Goal: Transaction & Acquisition: Book appointment/travel/reservation

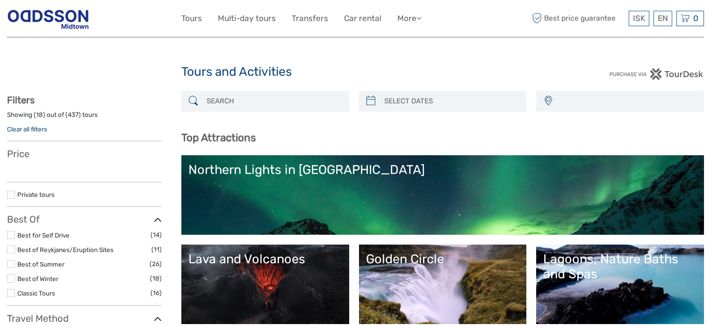
select select
click at [244, 99] on input "search" at bounding box center [274, 101] width 142 height 16
type input "ra"
select select
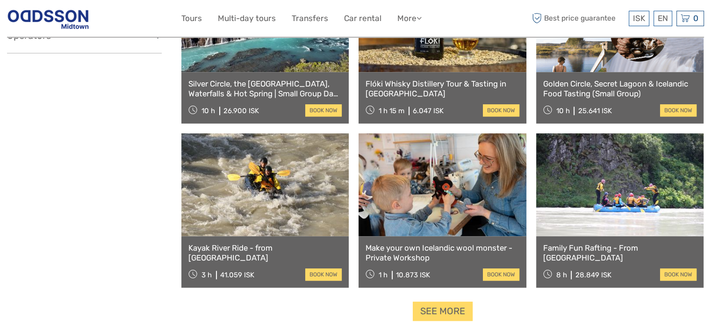
scroll to position [888, 0]
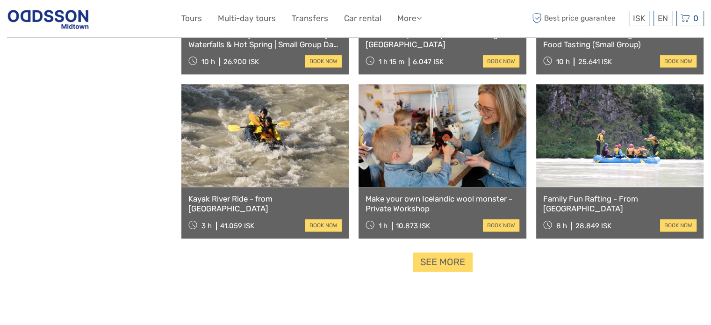
type input "rafting"
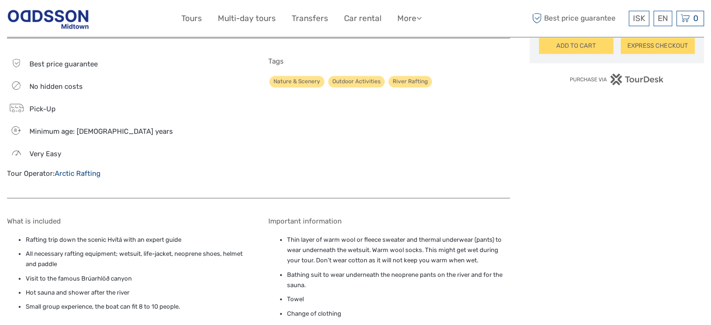
scroll to position [748, 0]
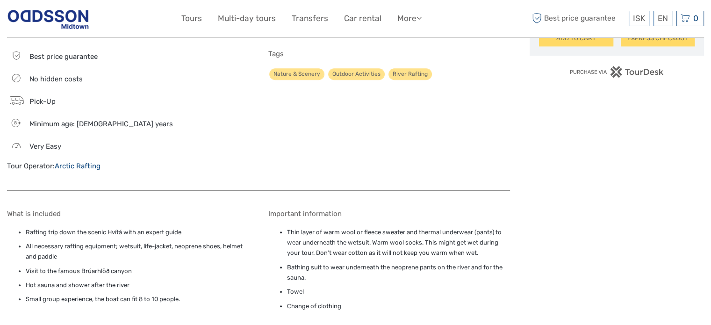
click at [80, 167] on link "Arctic Rafting" at bounding box center [78, 166] width 46 height 8
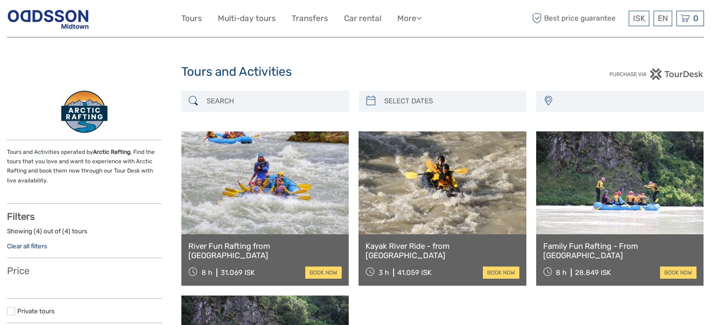
select select
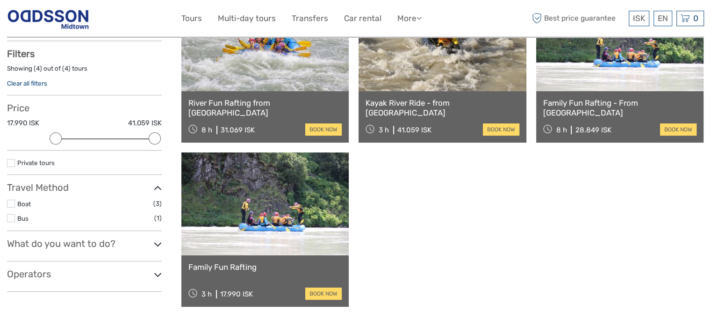
scroll to position [187, 0]
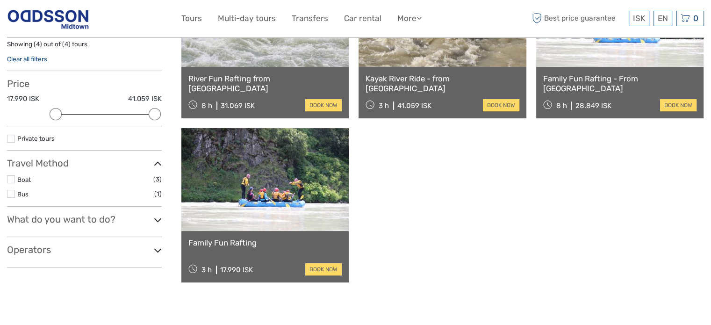
click at [288, 204] on link at bounding box center [264, 179] width 167 height 103
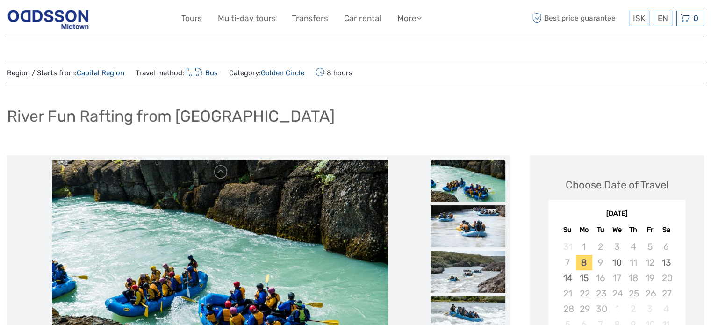
click at [46, 11] on img at bounding box center [48, 18] width 82 height 23
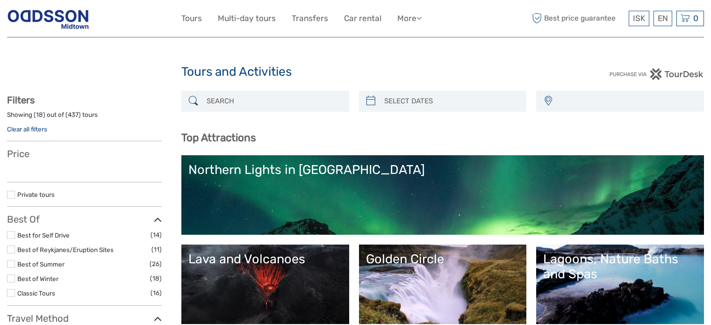
select select
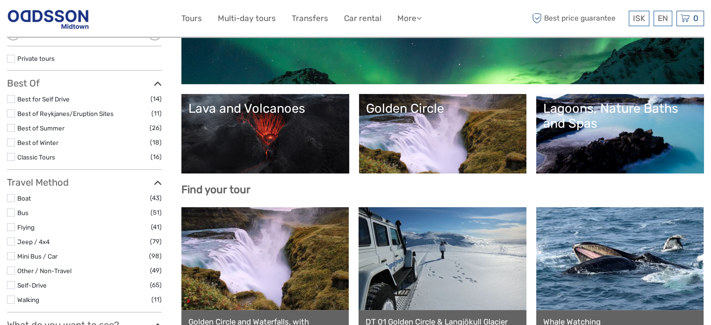
scroll to position [47, 0]
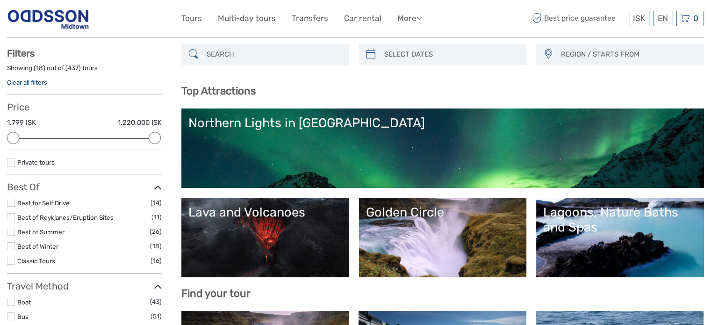
click at [249, 57] on input "search" at bounding box center [274, 54] width 142 height 16
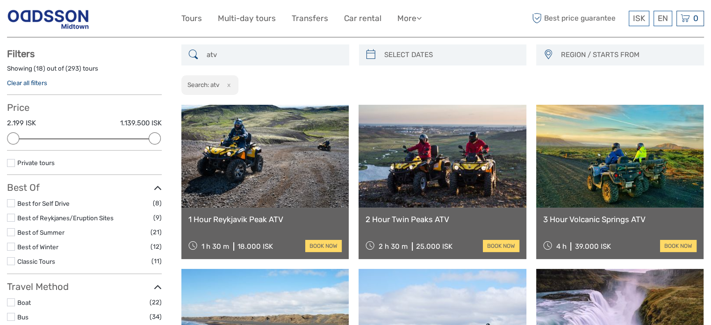
scroll to position [53, 0]
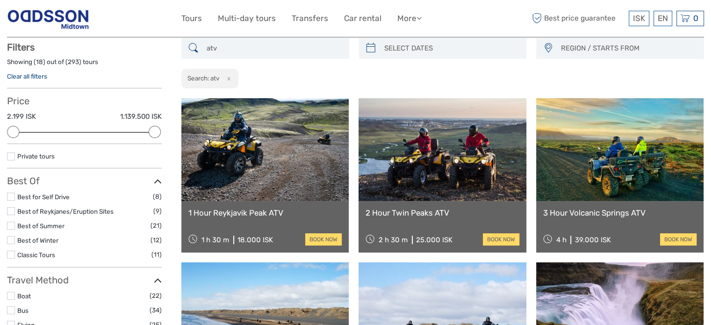
type input "atv"
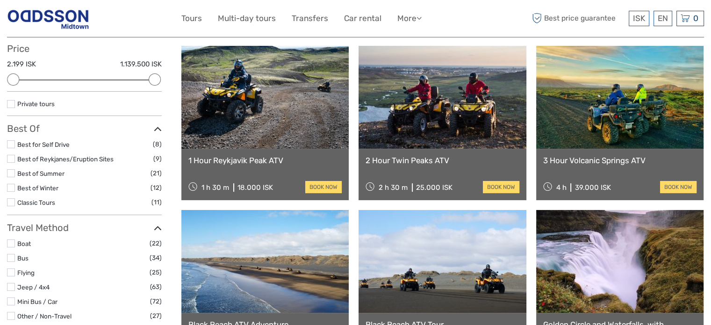
scroll to position [0, 0]
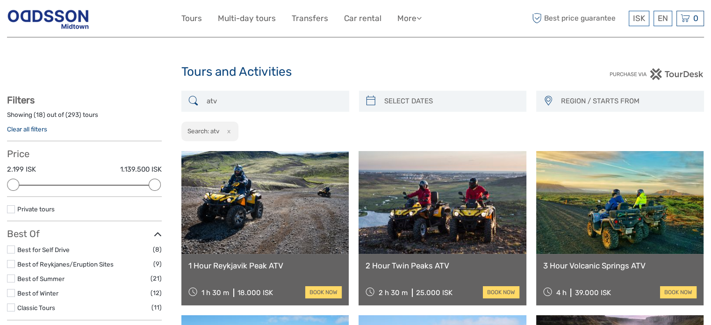
type input "08/09/2025"
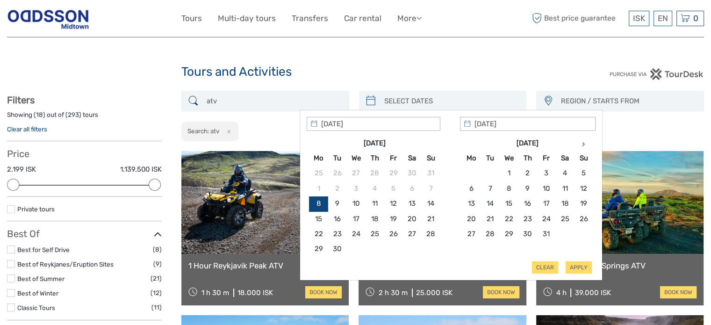
click at [410, 98] on input "search" at bounding box center [452, 101] width 142 height 16
type input "22/09/2025"
click at [575, 267] on button "Apply" at bounding box center [579, 267] width 26 height 12
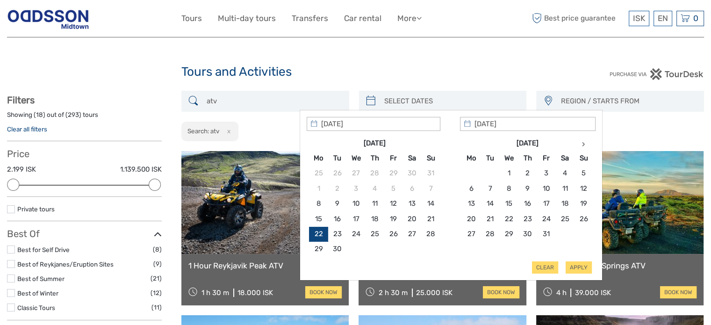
type input "22/09/2025 - 22/09/2025"
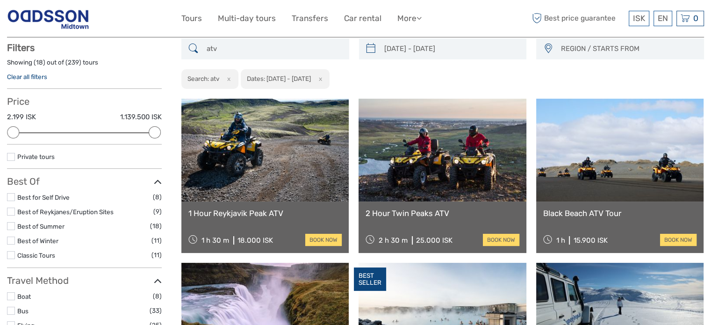
scroll to position [53, 0]
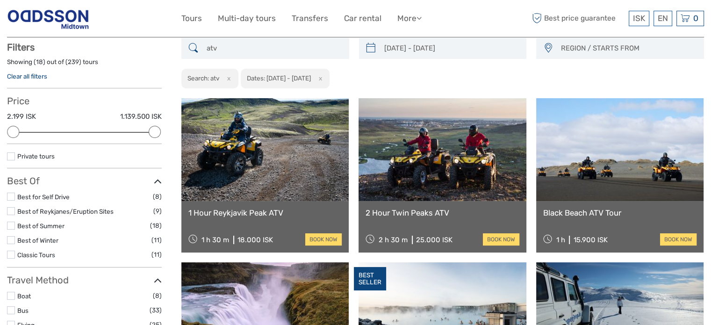
click at [234, 52] on input "atv" at bounding box center [274, 48] width 142 height 16
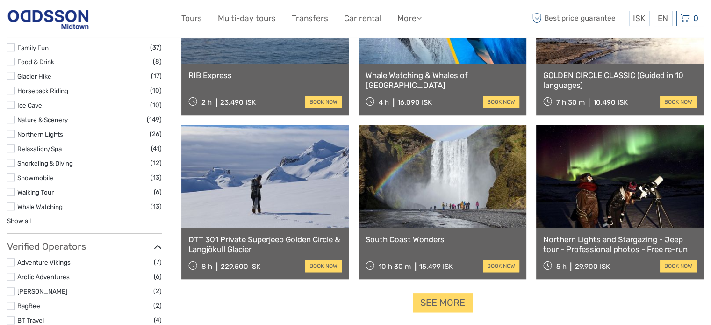
scroll to position [848, 0]
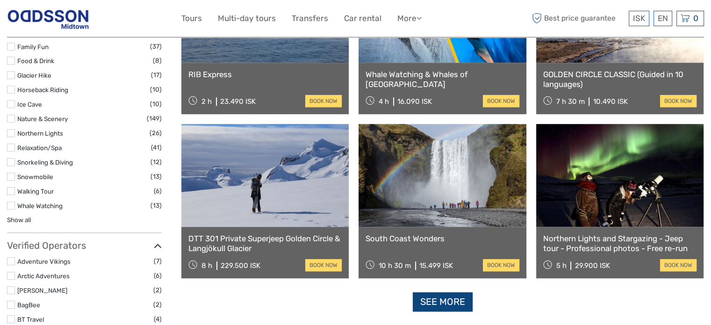
click at [462, 295] on link "See more" at bounding box center [443, 301] width 60 height 19
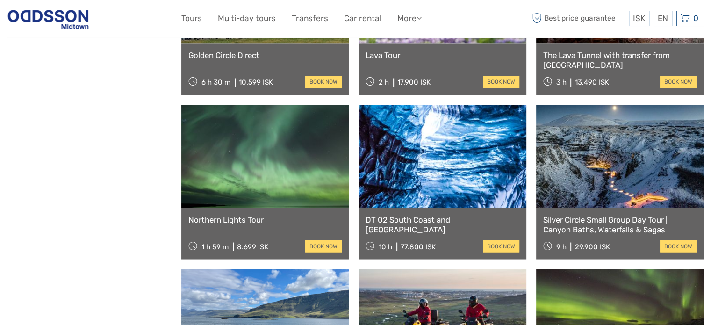
scroll to position [1830, 0]
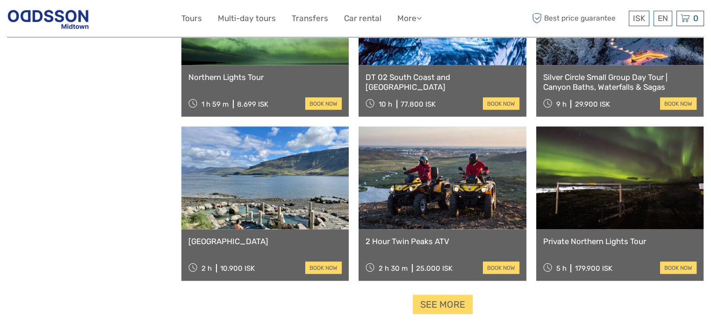
click at [427, 301] on link "See more" at bounding box center [443, 304] width 60 height 19
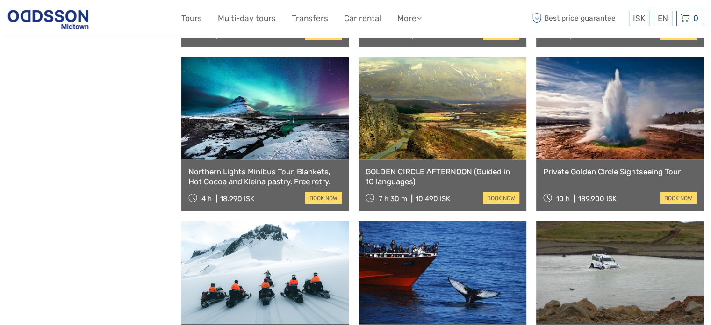
scroll to position [2157, 0]
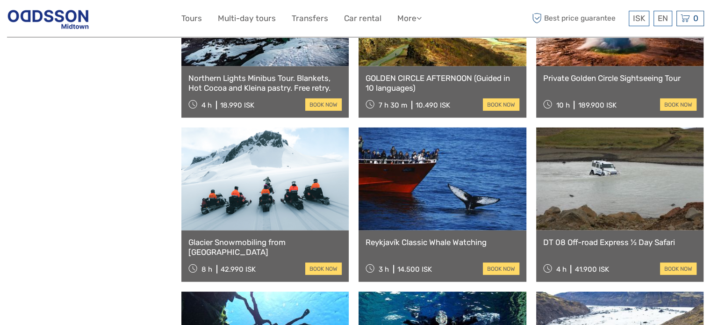
drag, startPoint x: 704, startPoint y: 219, endPoint x: 718, endPoint y: 222, distance: 14.4
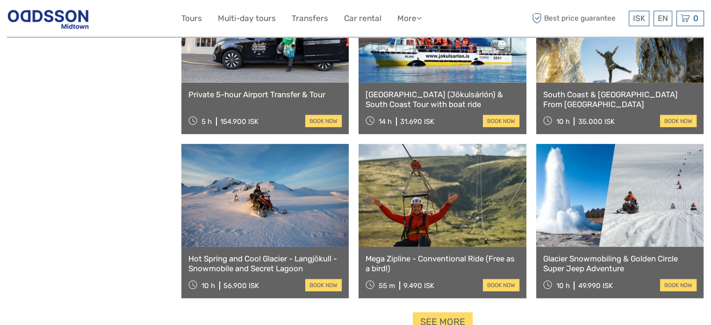
scroll to position [2938, 0]
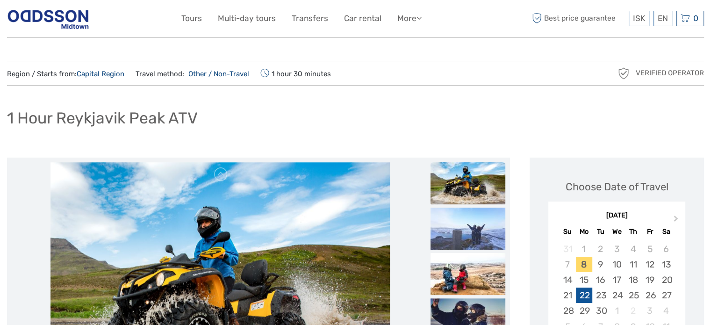
click at [592, 296] on div "22" at bounding box center [584, 295] width 16 height 15
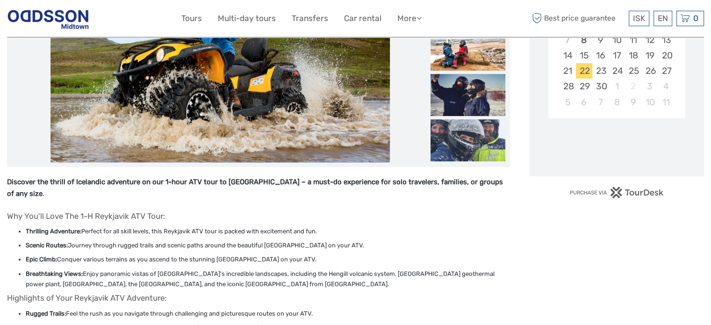
scroll to position [234, 0]
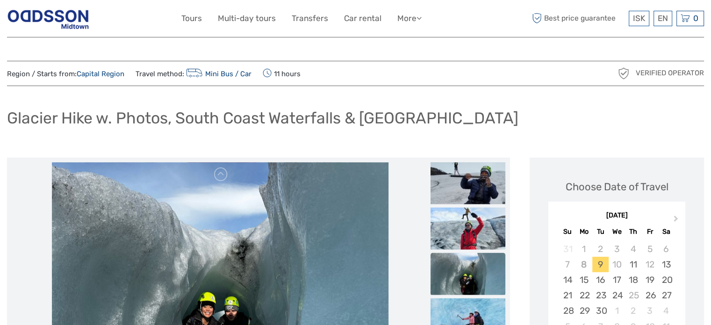
click at [225, 123] on h1 "Glacier Hike w. Photos, South Coast Waterfalls & [GEOGRAPHIC_DATA]" at bounding box center [263, 118] width 512 height 19
click at [225, 123] on h1 "Glacier Hike w. Photos, South Coast Waterfalls & Black Sand Beach" at bounding box center [263, 118] width 512 height 19
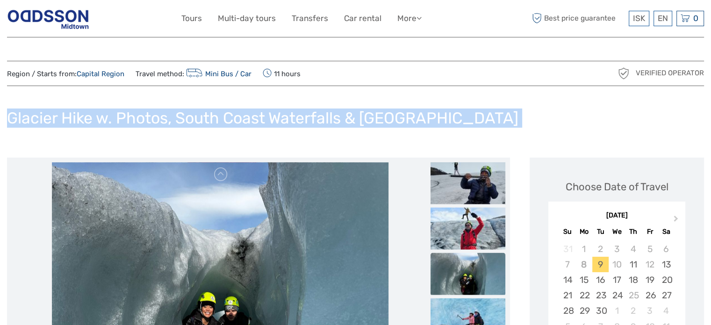
click at [224, 123] on h1 "Glacier Hike w. Photos, South Coast Waterfalls & Black Sand Beach" at bounding box center [263, 118] width 512 height 19
copy div "Glacier Hike w. Photos, South Coast Waterfalls & Black Sand Beach"
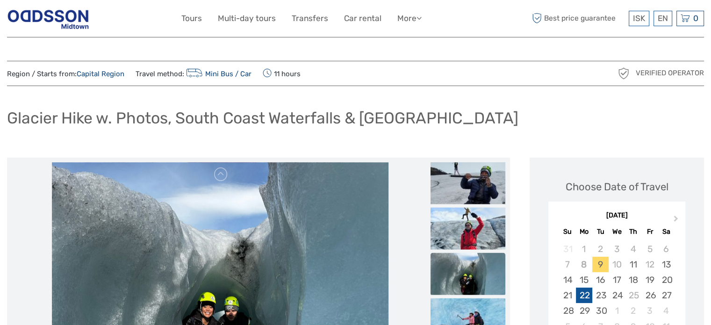
click at [583, 295] on div "22" at bounding box center [584, 295] width 16 height 15
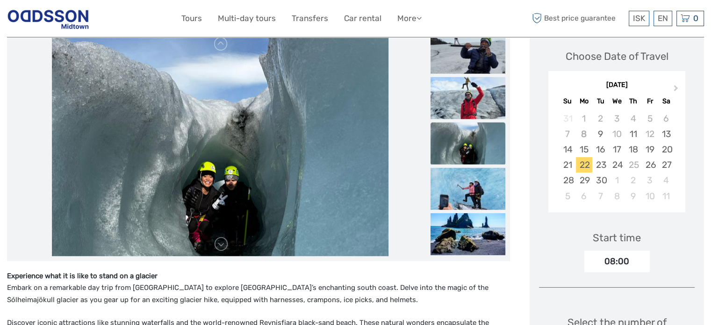
scroll to position [47, 0]
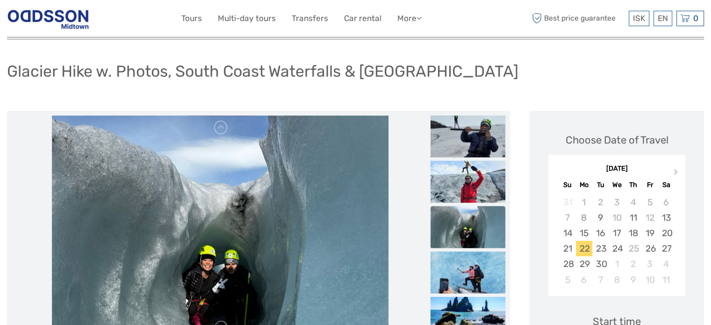
click at [243, 75] on h1 "Glacier Hike w. Photos, South Coast Waterfalls & Black Sand Beach" at bounding box center [263, 71] width 512 height 19
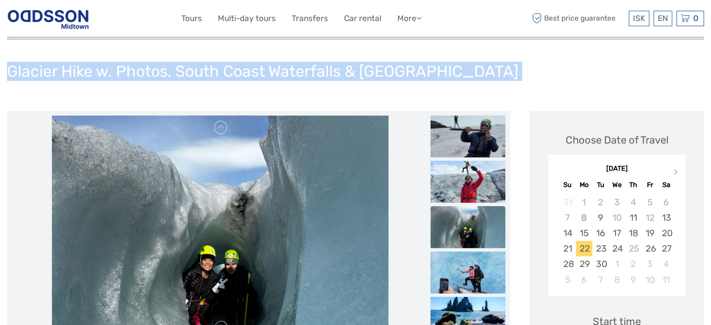
click at [243, 75] on h1 "Glacier Hike w. Photos, South Coast Waterfalls & Black Sand Beach" at bounding box center [263, 71] width 512 height 19
copy div "Glacier Hike w. Photos, South Coast Waterfalls & Black Sand Beach"
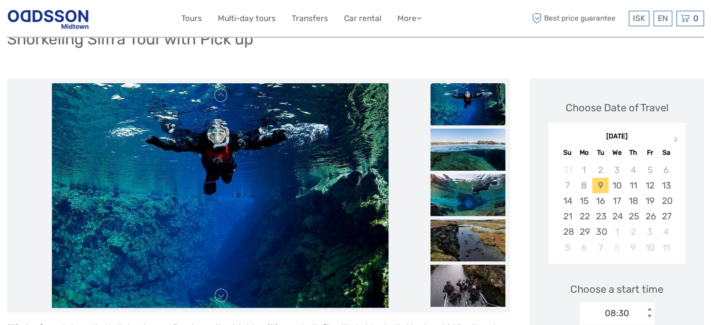
scroll to position [47, 0]
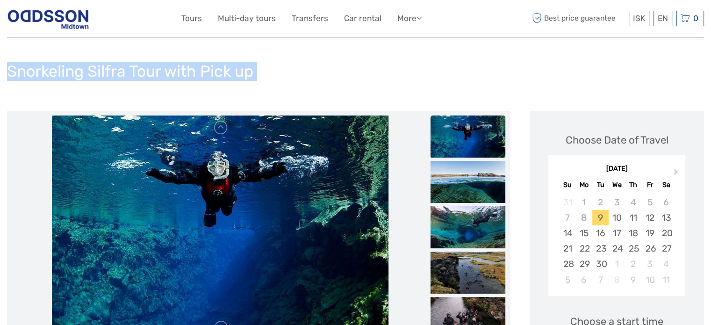
copy div "Snorkeling Silfra Tour with Pick up"
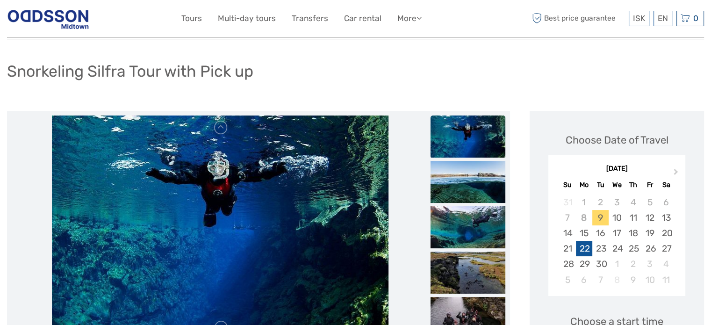
click at [587, 247] on div "22" at bounding box center [584, 248] width 16 height 15
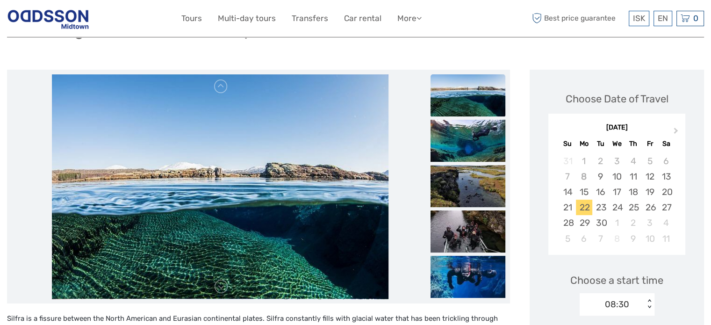
scroll to position [0, 0]
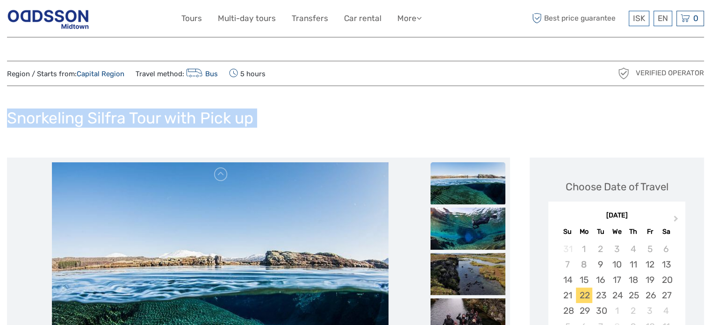
copy div "Snorkeling Silfra Tour with Pick up"
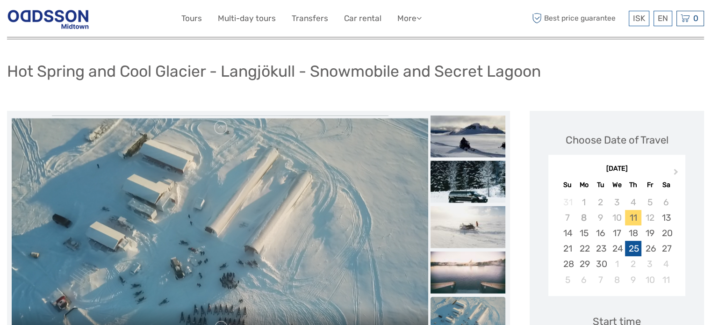
scroll to position [94, 0]
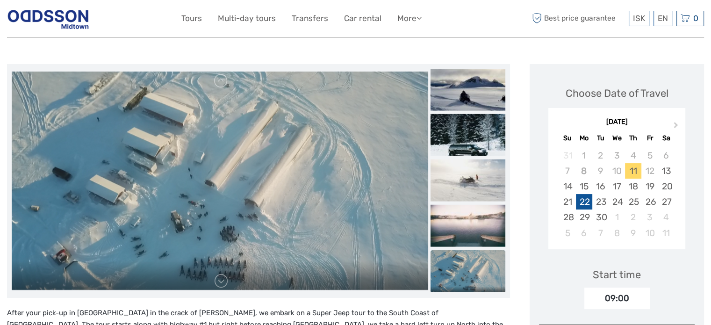
click at [589, 202] on div "22" at bounding box center [584, 201] width 16 height 15
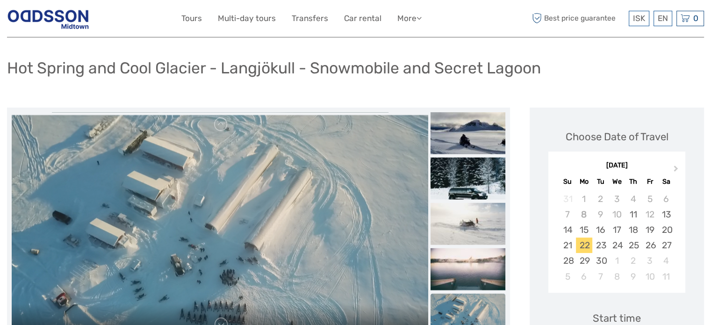
scroll to position [0, 0]
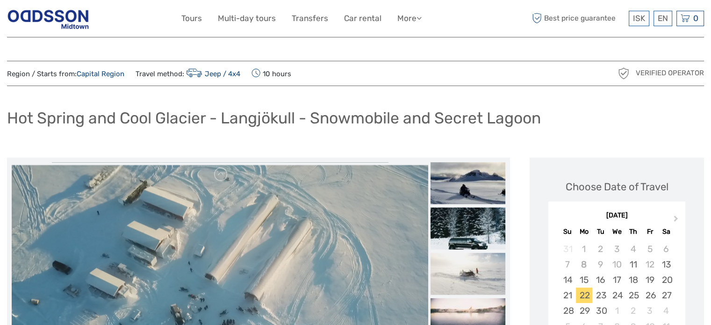
click at [113, 111] on h1 "Hot Spring and Cool Glacier - Langjökull - Snowmobile and Secret Lagoon" at bounding box center [274, 118] width 534 height 19
click at [114, 111] on h1 "Hot Spring and Cool Glacier - Langjökull - Snowmobile and Secret Lagoon" at bounding box center [274, 118] width 534 height 19
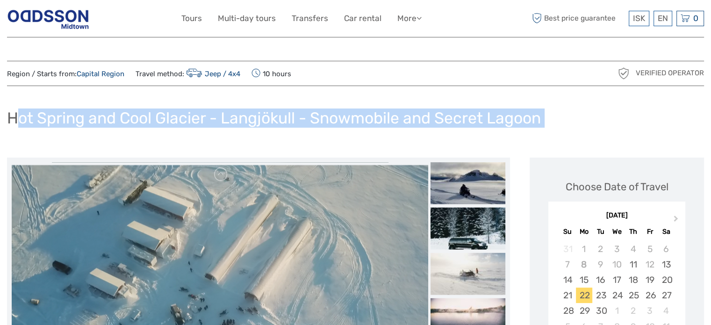
click at [114, 111] on h1 "Hot Spring and Cool Glacier - Langjökull - Snowmobile and Secret Lagoon" at bounding box center [274, 118] width 534 height 19
copy div "Hot Spring and Cool Glacier - Langjökull - Snowmobile and Secret Lagoon"
click at [77, 14] on img at bounding box center [48, 18] width 82 height 23
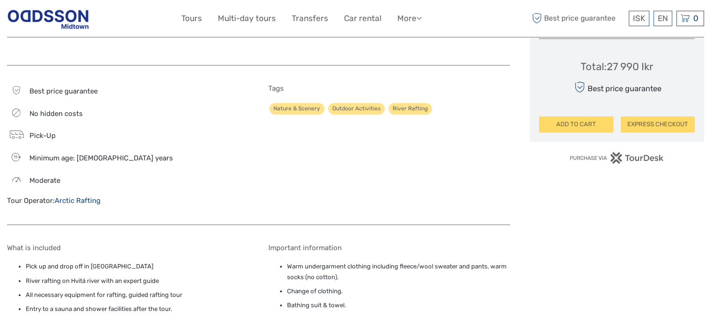
scroll to position [748, 0]
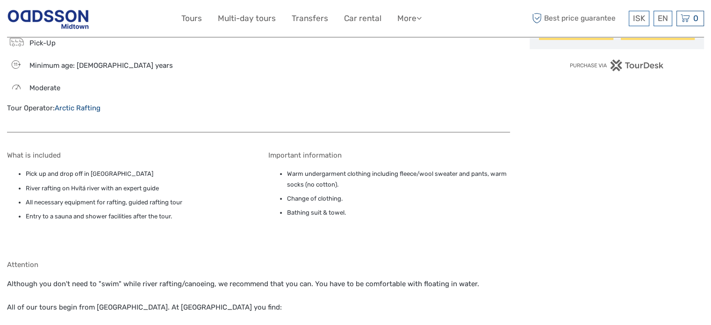
click at [94, 106] on link "Arctic Rafting" at bounding box center [78, 108] width 46 height 8
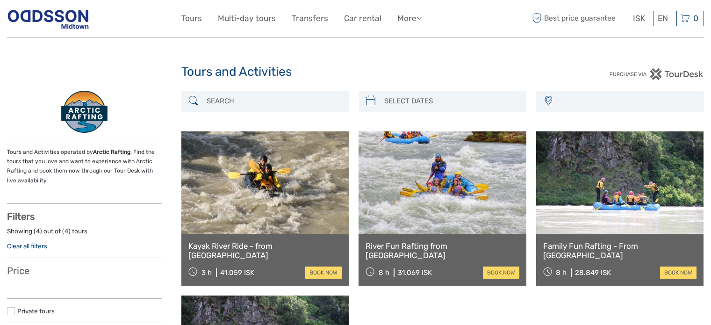
select select
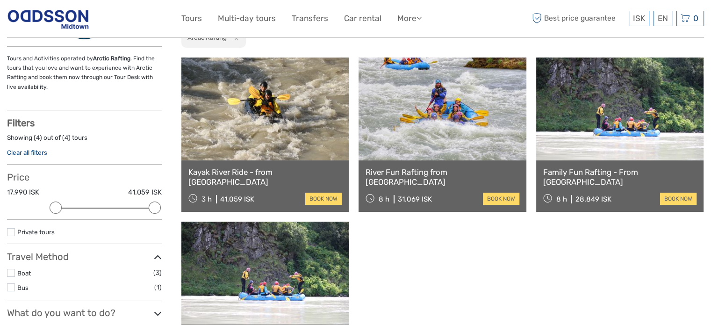
scroll to position [47, 0]
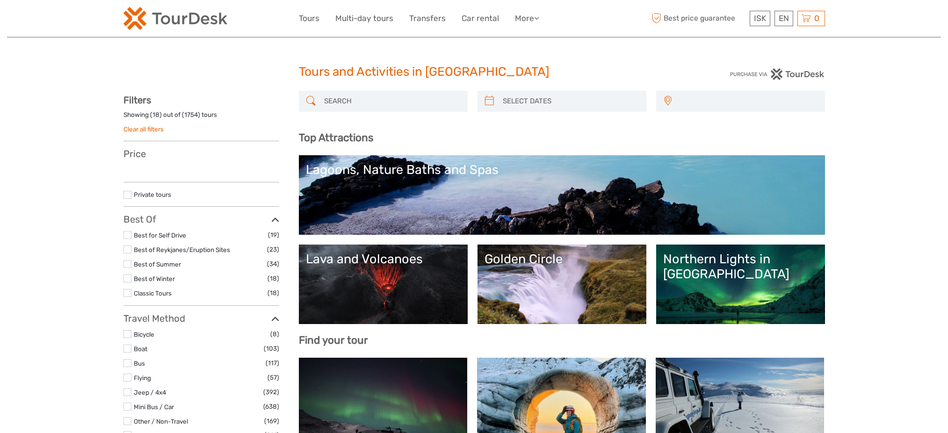
select select
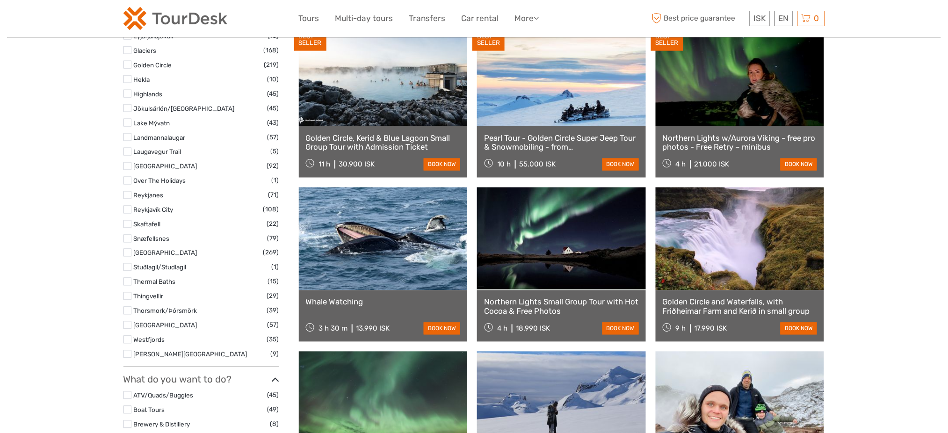
select select
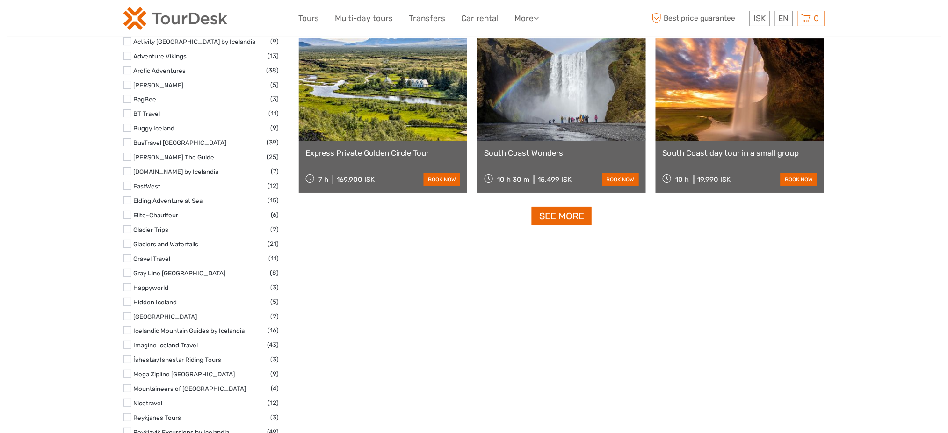
scroll to position [1512, 0]
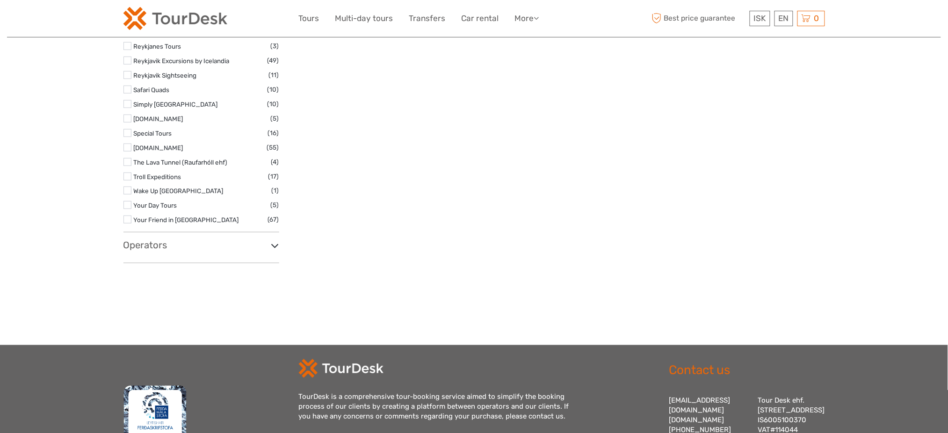
click at [158, 246] on h3 "Operators" at bounding box center [201, 244] width 156 height 11
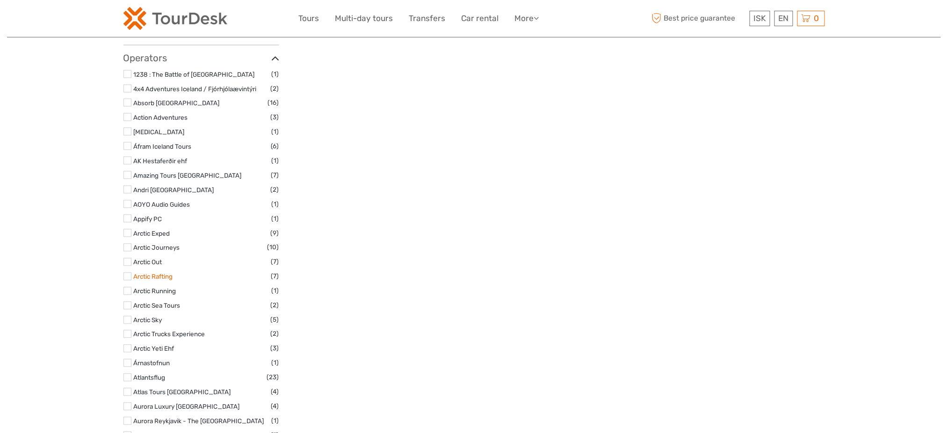
click at [156, 277] on link "Arctic Rafting" at bounding box center [153, 276] width 39 height 7
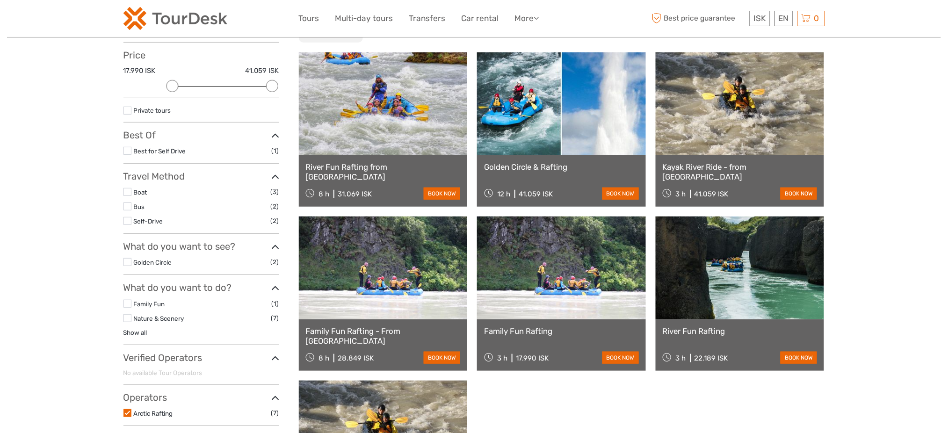
scroll to position [53, 0]
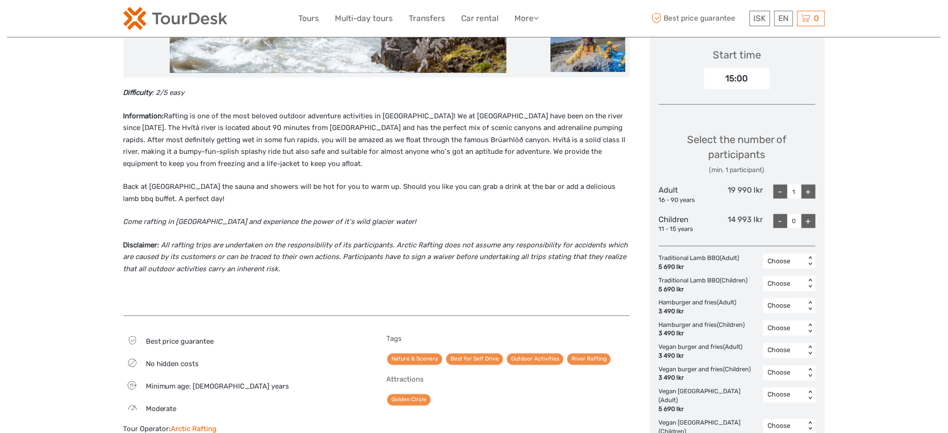
scroll to position [62, 0]
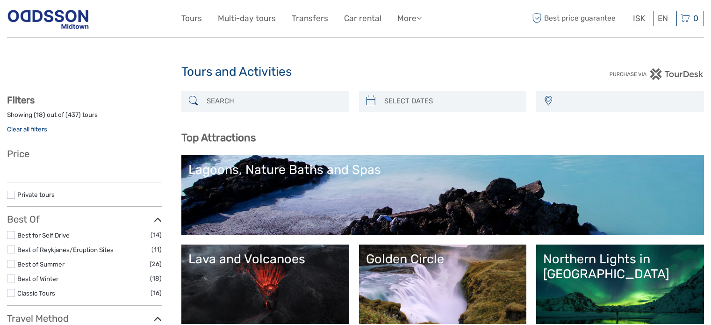
select select
